Goal: Find specific page/section: Find specific page/section

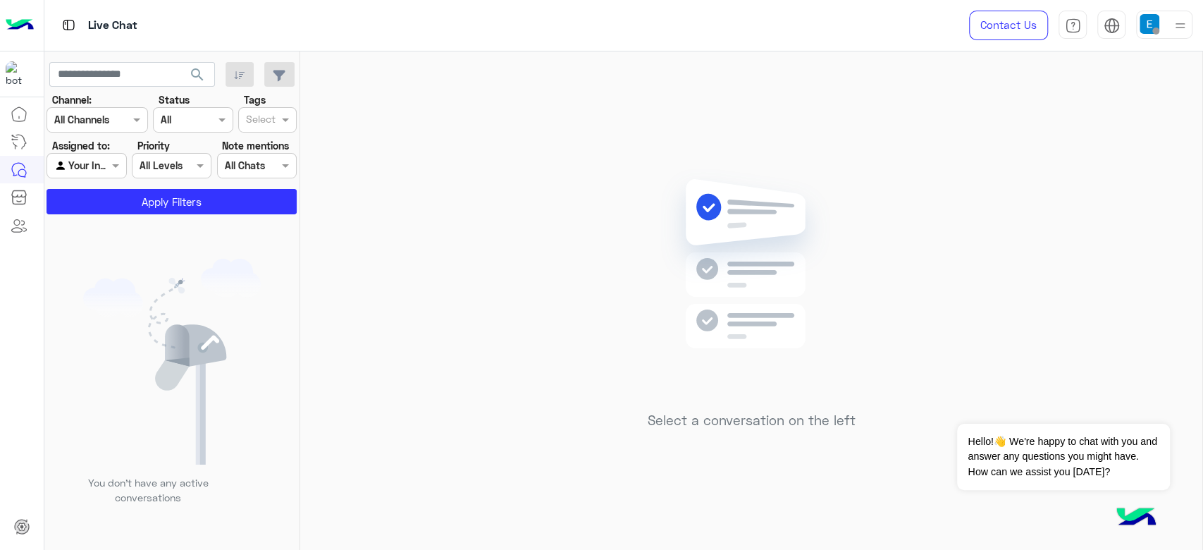
click at [97, 166] on div at bounding box center [86, 165] width 78 height 16
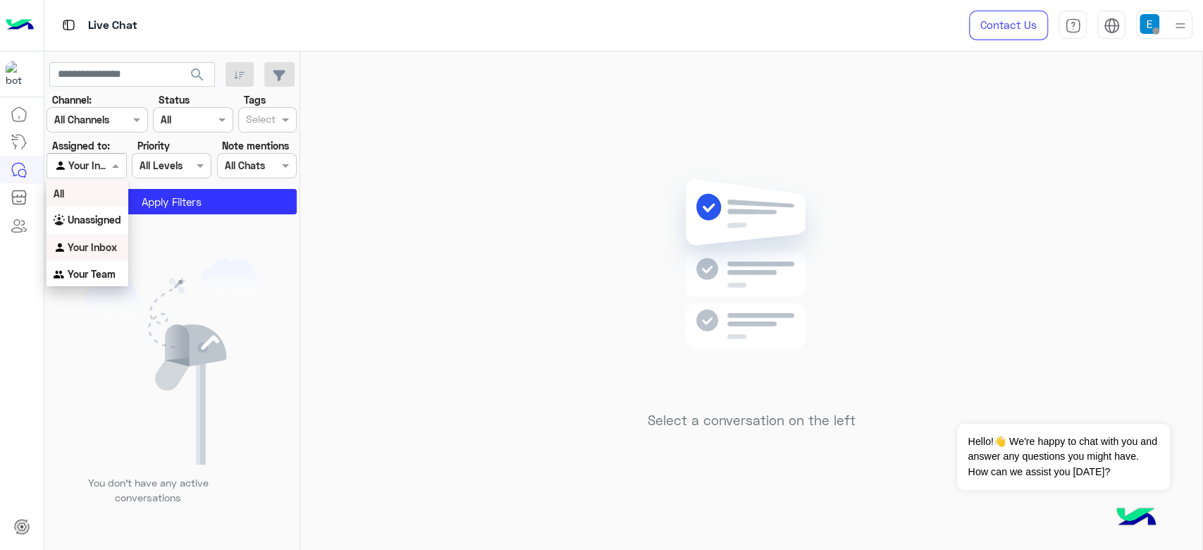
click at [96, 194] on div "All" at bounding box center [87, 193] width 82 height 26
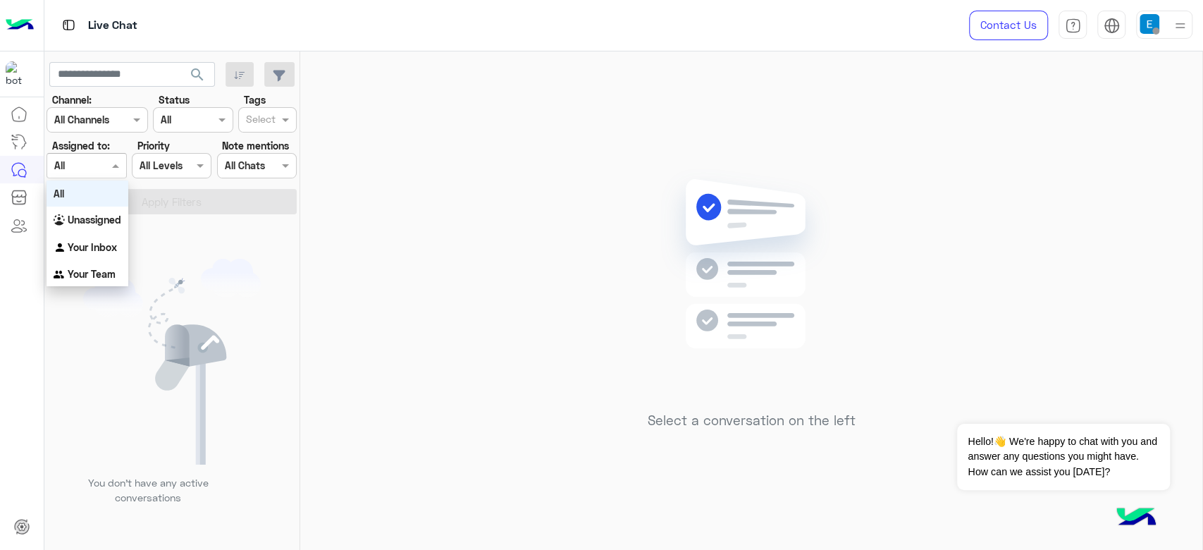
click at [95, 166] on div at bounding box center [86, 165] width 78 height 16
click at [88, 266] on div "Your Team" at bounding box center [87, 274] width 82 height 27
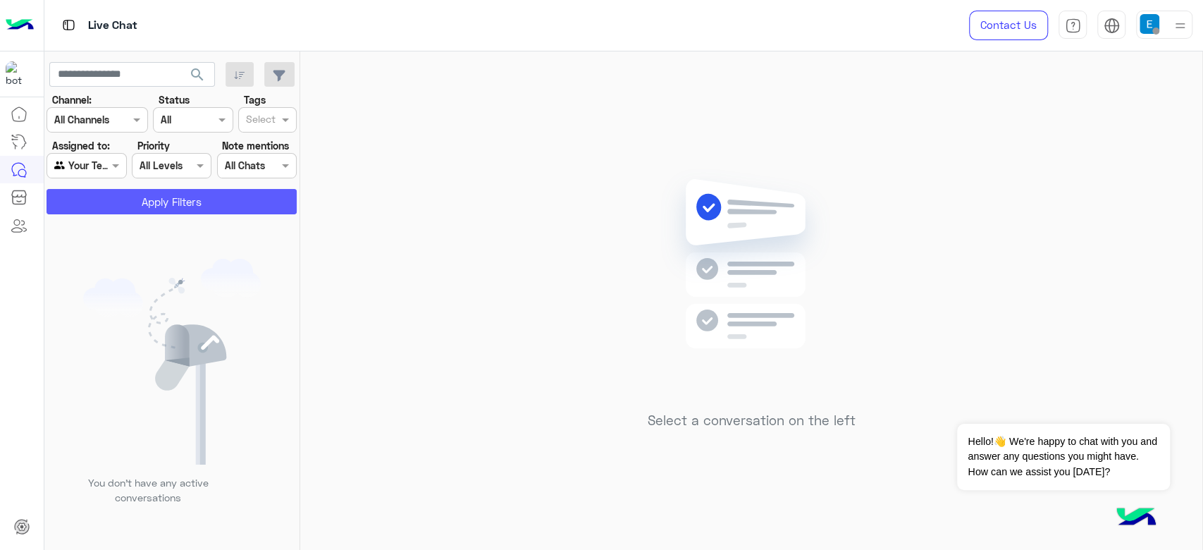
click at [112, 205] on button "Apply Filters" at bounding box center [171, 201] width 250 height 25
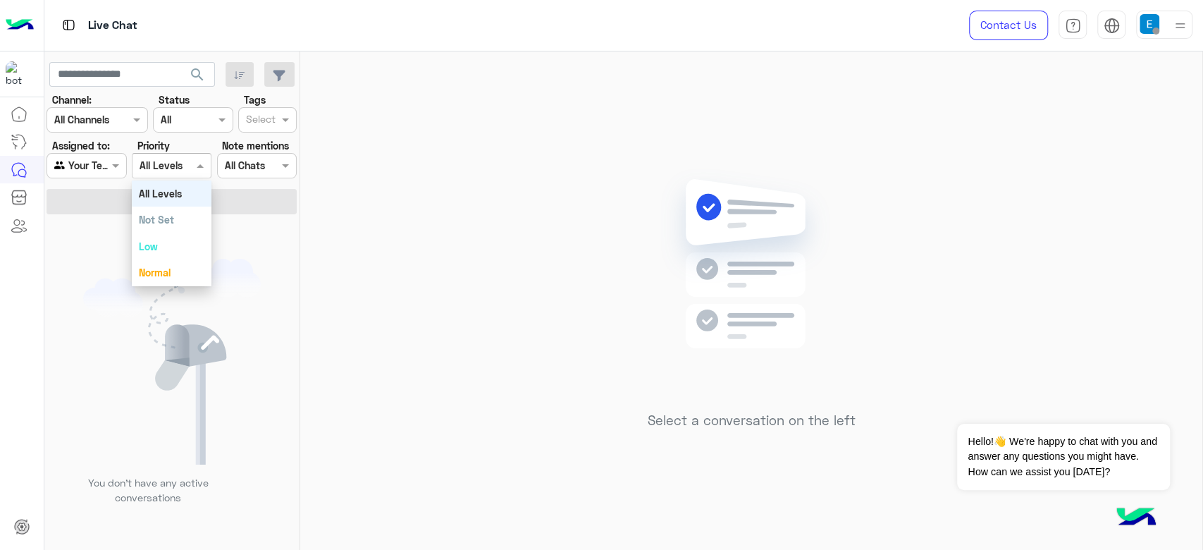
click at [161, 161] on input "text" at bounding box center [155, 166] width 32 height 15
click at [243, 160] on input "text" at bounding box center [241, 166] width 32 height 15
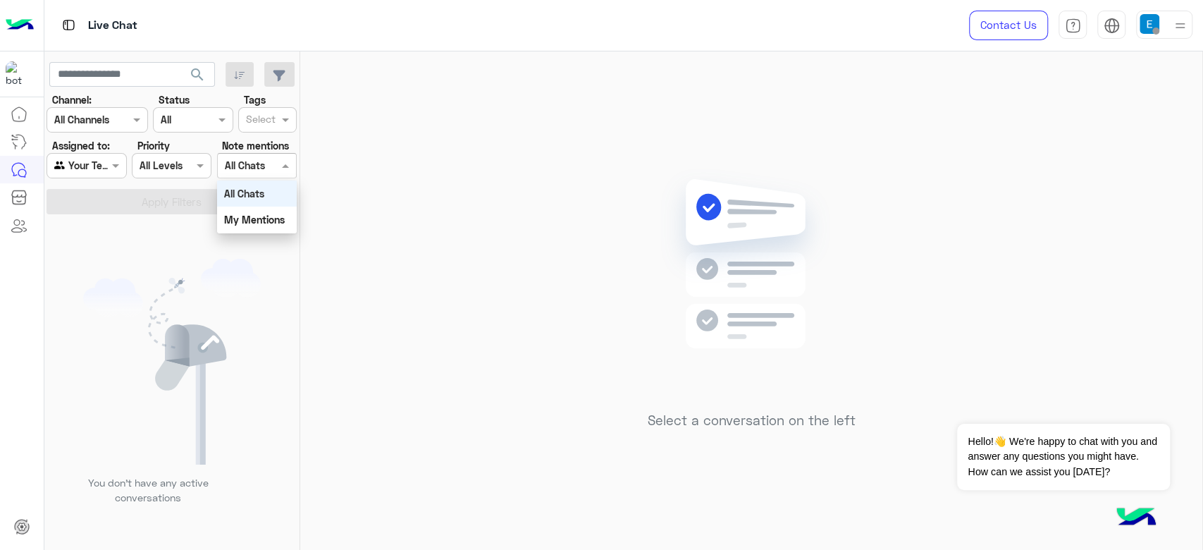
click at [254, 199] on div "All Chats" at bounding box center [257, 193] width 80 height 26
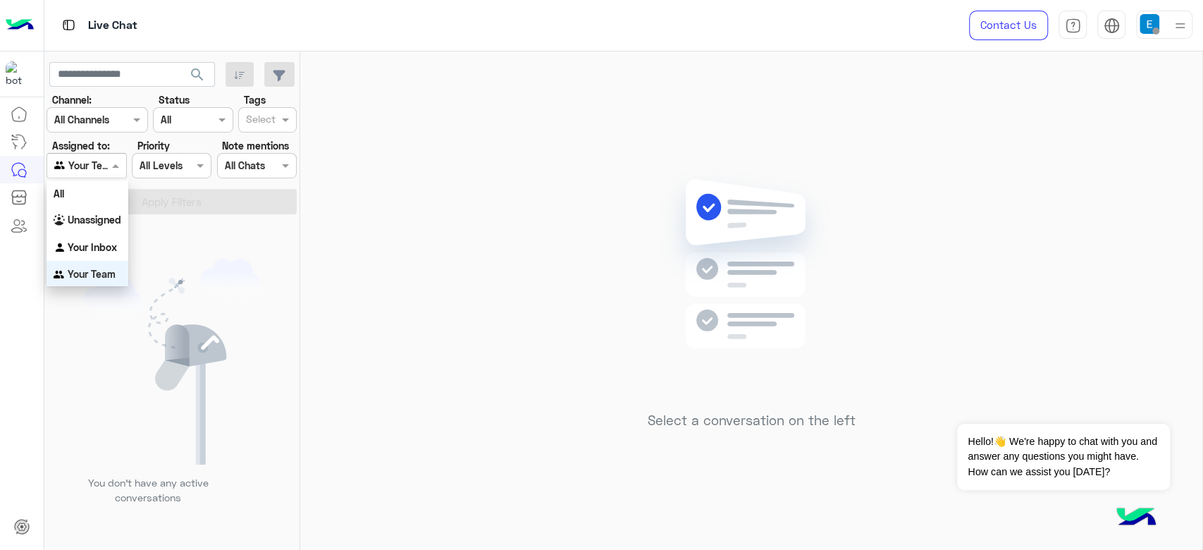
click at [85, 159] on input "text" at bounding box center [70, 166] width 32 height 15
click at [77, 197] on div "All" at bounding box center [87, 193] width 82 height 26
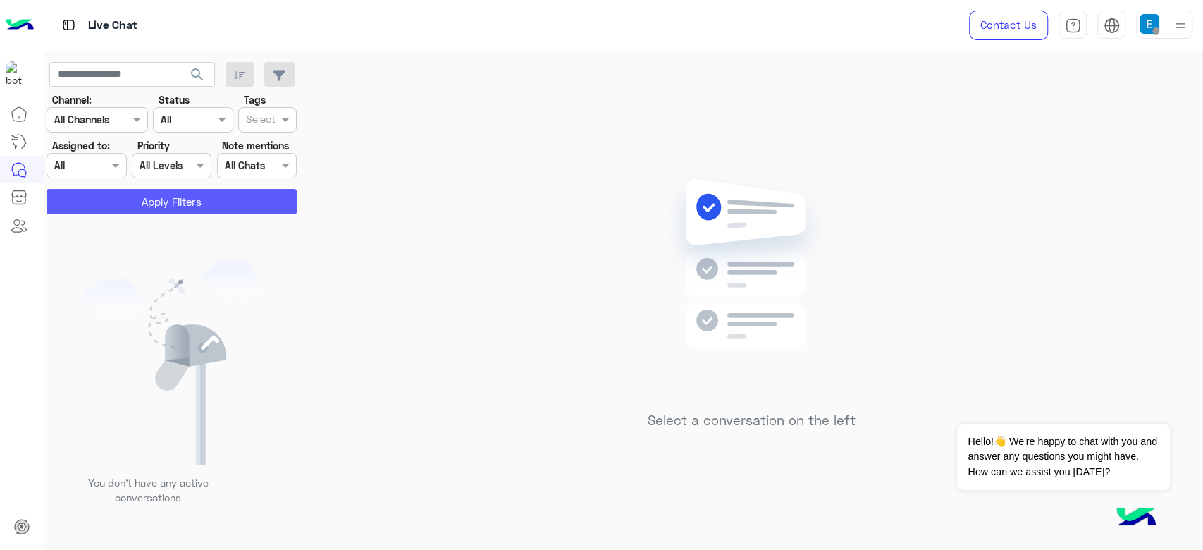
click at [77, 197] on button "Apply Filters" at bounding box center [171, 201] width 250 height 25
